Goal: Navigation & Orientation: Go to known website

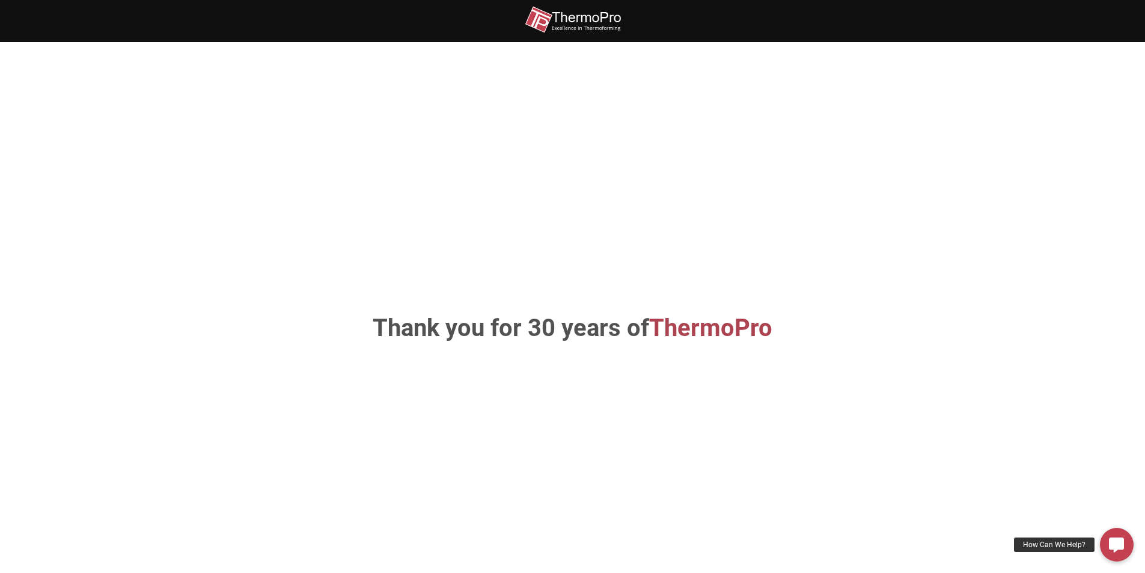
click at [587, 25] on img at bounding box center [573, 19] width 96 height 27
click at [585, 20] on img at bounding box center [573, 19] width 96 height 27
